Goal: Transaction & Acquisition: Book appointment/travel/reservation

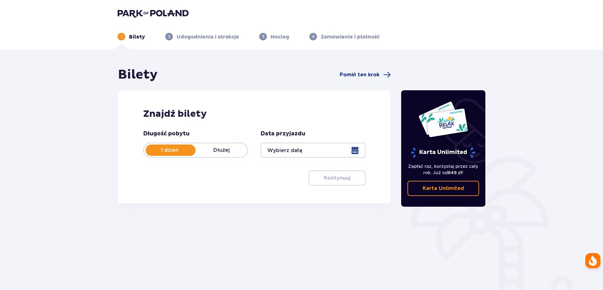
click at [351, 152] on div at bounding box center [313, 150] width 105 height 15
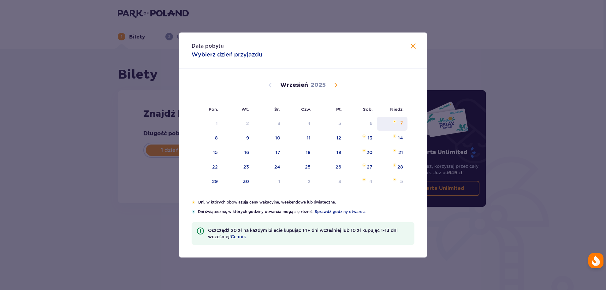
click at [392, 126] on div "7" at bounding box center [392, 124] width 31 height 14
type input "07.09.25"
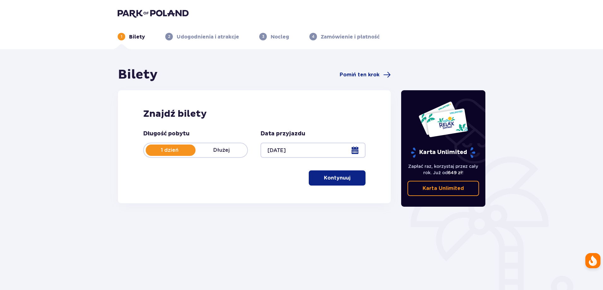
click at [329, 178] on p "Kontynuuj" at bounding box center [337, 177] width 26 height 7
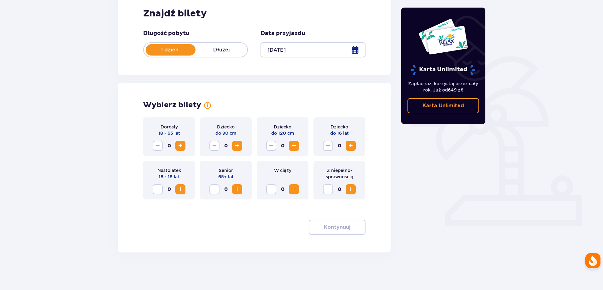
scroll to position [101, 0]
click at [180, 148] on span "Increase" at bounding box center [181, 146] width 8 height 8
click at [347, 229] on button "Kontynuuj" at bounding box center [337, 226] width 57 height 15
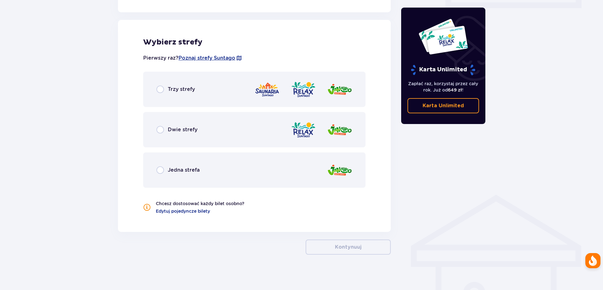
scroll to position [320, 0]
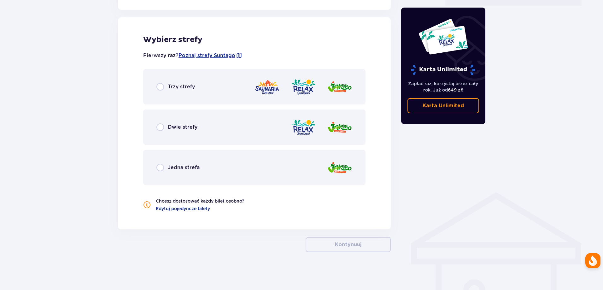
click at [213, 130] on div "Dwie strefy" at bounding box center [254, 126] width 222 height 35
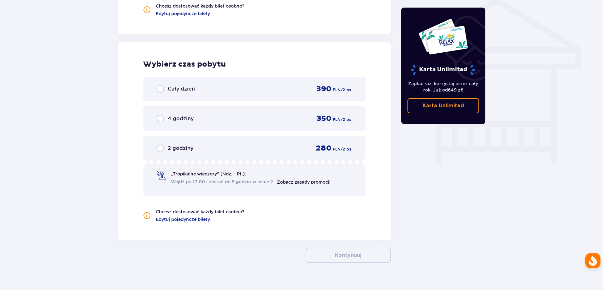
scroll to position [526, 0]
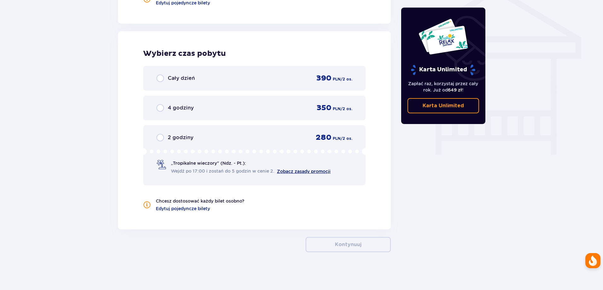
click at [289, 173] on link "Zobacz zasady promocji" at bounding box center [304, 171] width 54 height 5
click at [162, 165] on span at bounding box center [160, 164] width 9 height 9
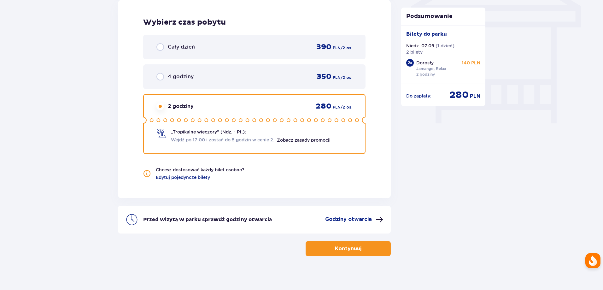
scroll to position [561, 0]
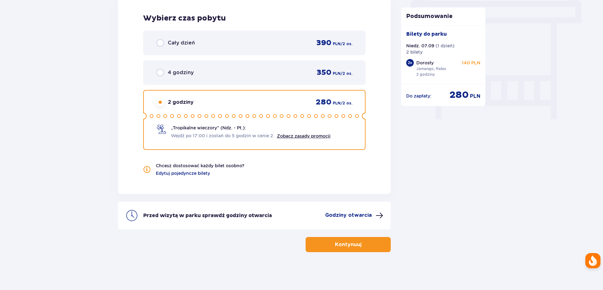
click at [367, 211] on div "Przed wizytą w parku sprawdź godziny otwarcia Godziny otwarcia" at bounding box center [254, 216] width 273 height 28
click at [366, 214] on p "Godziny otwarcia" at bounding box center [348, 215] width 47 height 7
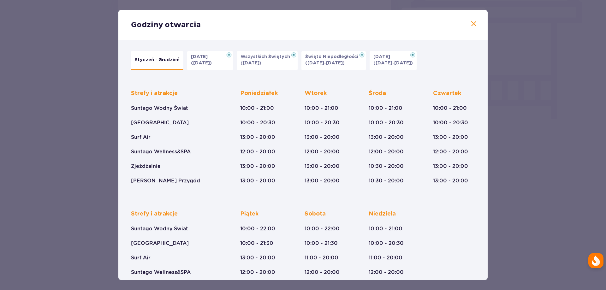
drag, startPoint x: 209, startPoint y: 67, endPoint x: 354, endPoint y: 85, distance: 145.6
click at [354, 85] on div "Strefy i atrakcje Suntago Wodny Świat Crocodile Island Surf Air Suntago Wellnes…" at bounding box center [303, 131] width 344 height 105
click at [209, 66] on p "(31.10.25)" at bounding box center [201, 63] width 21 height 6
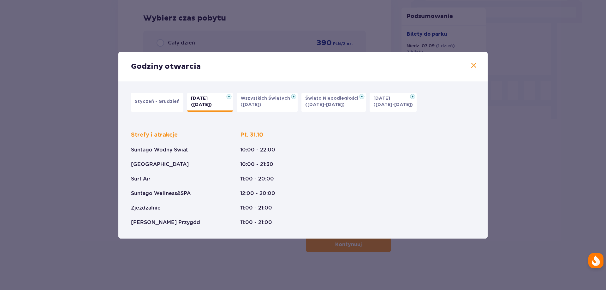
drag, startPoint x: 196, startPoint y: 109, endPoint x: 339, endPoint y: 136, distance: 145.1
click at [339, 136] on div "Strefy i atrakcje Suntago Wodny Świat Crocodile Island Surf Air Suntago Wellnes…" at bounding box center [303, 173] width 344 height 105
click at [259, 98] on p "Wszystkich Świętych" at bounding box center [266, 98] width 53 height 6
click at [209, 103] on p "(31.10.25)" at bounding box center [201, 105] width 21 height 6
click at [374, 102] on p "(23.12-01.01.26)" at bounding box center [392, 105] width 39 height 6
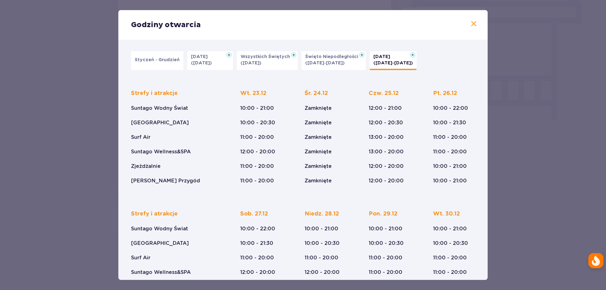
click at [472, 22] on span at bounding box center [474, 24] width 8 height 8
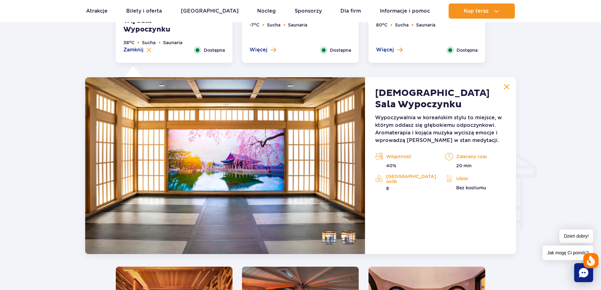
scroll to position [702, 0]
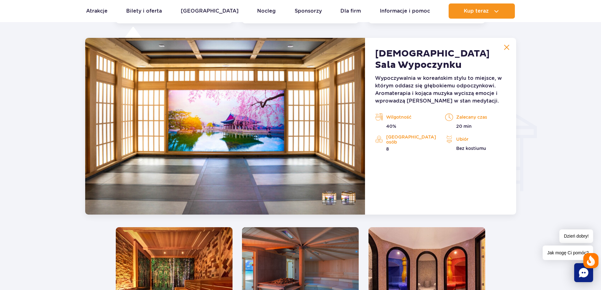
drag, startPoint x: 456, startPoint y: 144, endPoint x: 485, endPoint y: 145, distance: 29.0
click at [485, 145] on div "Ubiór Bez kostiumu" at bounding box center [475, 142] width 61 height 17
click at [490, 140] on p "Ubiór" at bounding box center [475, 138] width 61 height 9
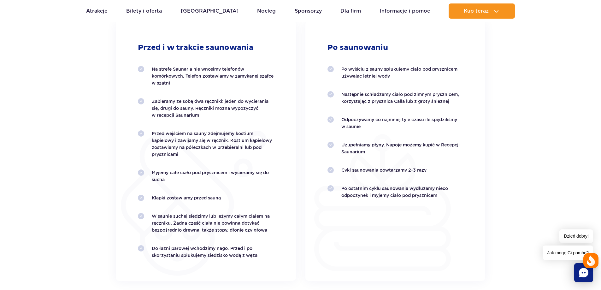
scroll to position [1316, 0]
drag, startPoint x: 190, startPoint y: 156, endPoint x: 132, endPoint y: 155, distance: 58.0
click at [132, 155] on div "Przed i w trakcie saunowania Na strefę Saunaria nie wnosimy telefonów komórkowy…" at bounding box center [206, 150] width 180 height 260
drag, startPoint x: 108, startPoint y: 152, endPoint x: 87, endPoint y: 167, distance: 25.4
click at [87, 167] on section "Zasady poprawnego saunowania Przed i w trakcie saunowania Na strefę Saunaria ni…" at bounding box center [300, 119] width 601 height 320
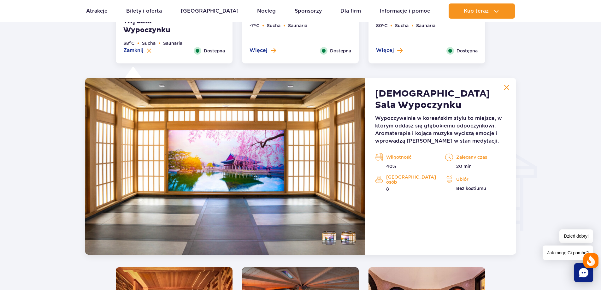
scroll to position [621, 0]
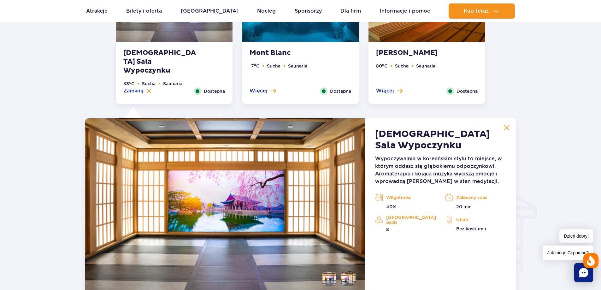
drag, startPoint x: 542, startPoint y: 150, endPoint x: 542, endPoint y: 135, distance: 15.2
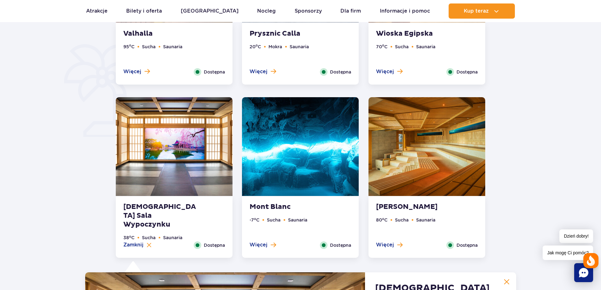
scroll to position [462, 0]
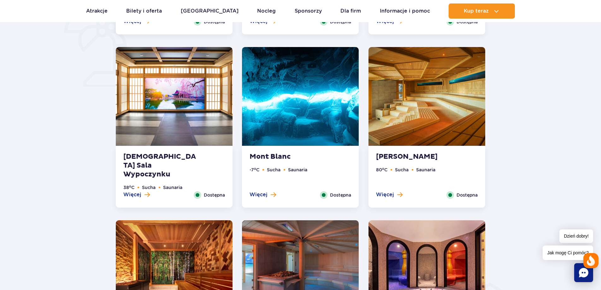
scroll to position [520, 0]
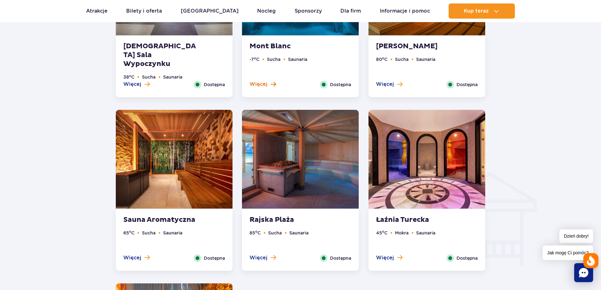
click at [261, 83] on span "Więcej" at bounding box center [258, 84] width 18 height 7
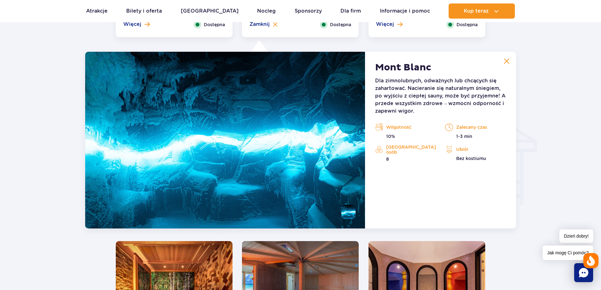
scroll to position [687, 0]
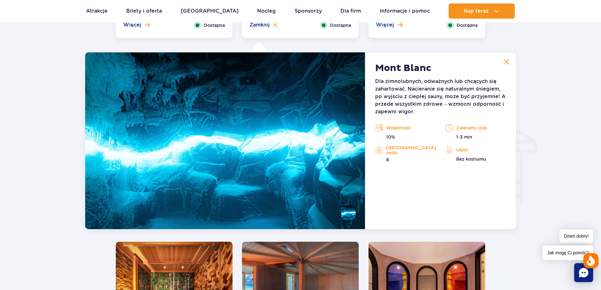
drag, startPoint x: 230, startPoint y: 0, endPoint x: 529, endPoint y: 76, distance: 308.2
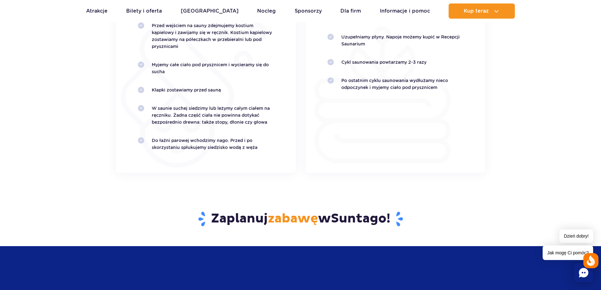
scroll to position [1465, 0]
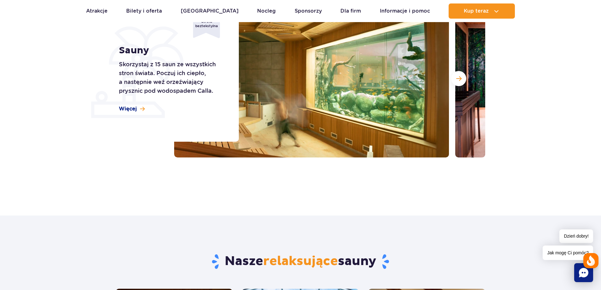
scroll to position [91, 0]
